Goal: Transaction & Acquisition: Purchase product/service

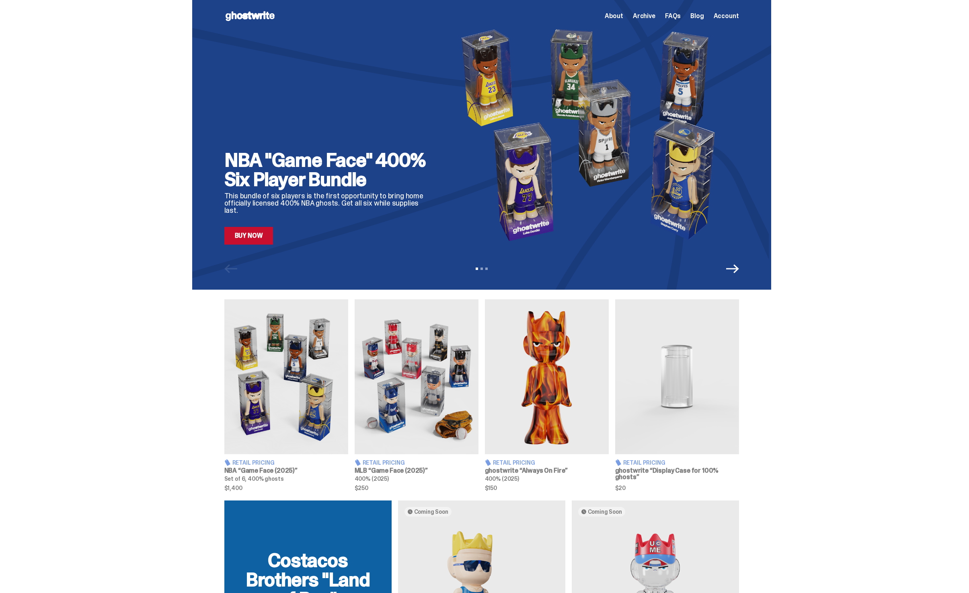
click at [655, 15] on span "Archive" at bounding box center [644, 16] width 23 height 6
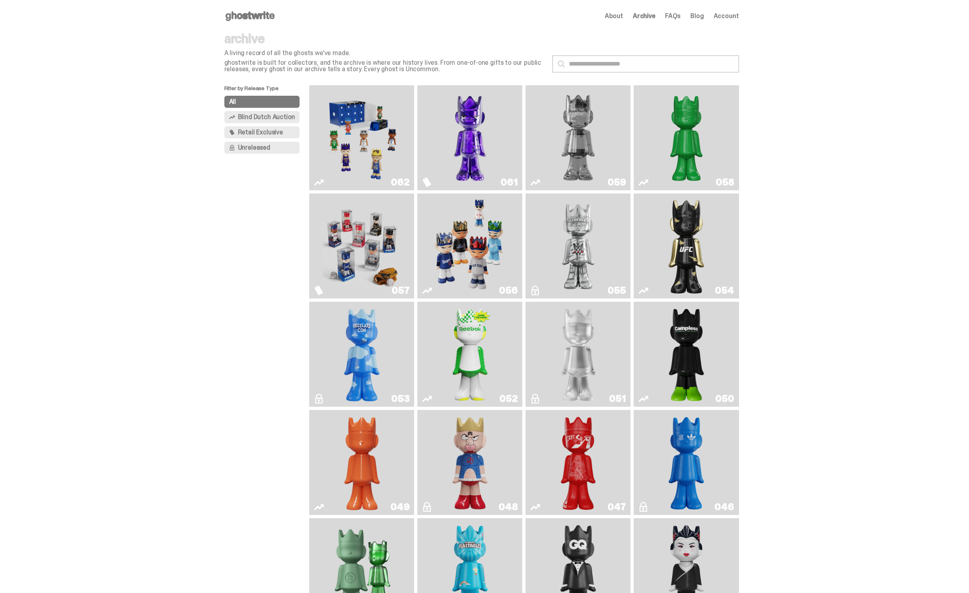
click at [342, 143] on img "Game Face (2025)" at bounding box center [362, 137] width 79 height 99
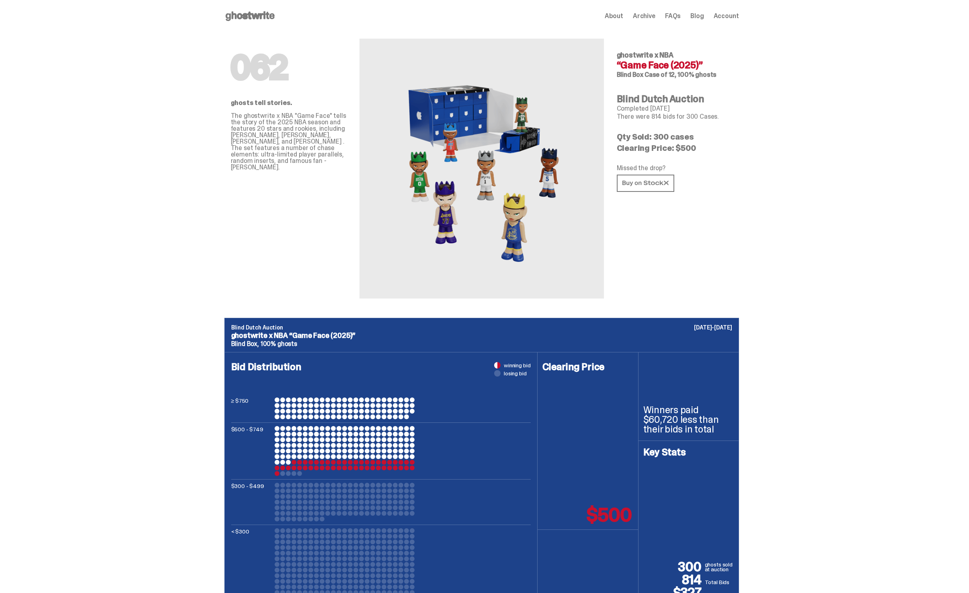
click at [674, 156] on div "062 ghostwrite x NBA “Game Face (2025)” Blind Box Case of 12, 100% ghosts Blind…" at bounding box center [675, 165] width 116 height 266
click at [674, 154] on div "062 ghostwrite x NBA “Game Face (2025)” Blind Box Case of 12, 100% ghosts Blind…" at bounding box center [675, 165] width 116 height 266
click at [679, 149] on p "Clearing Price: $500" at bounding box center [675, 148] width 116 height 8
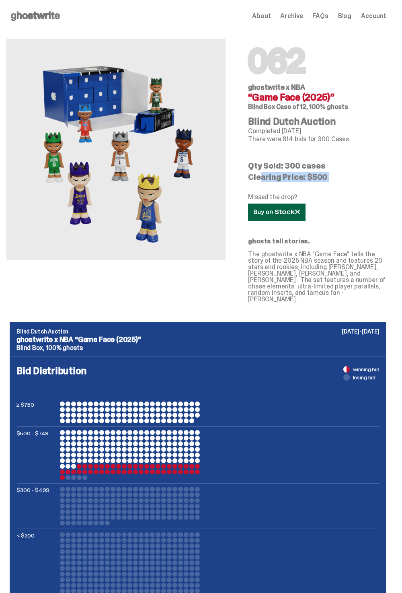
click at [306, 213] on link at bounding box center [277, 212] width 58 height 17
